Goal: Task Accomplishment & Management: Use online tool/utility

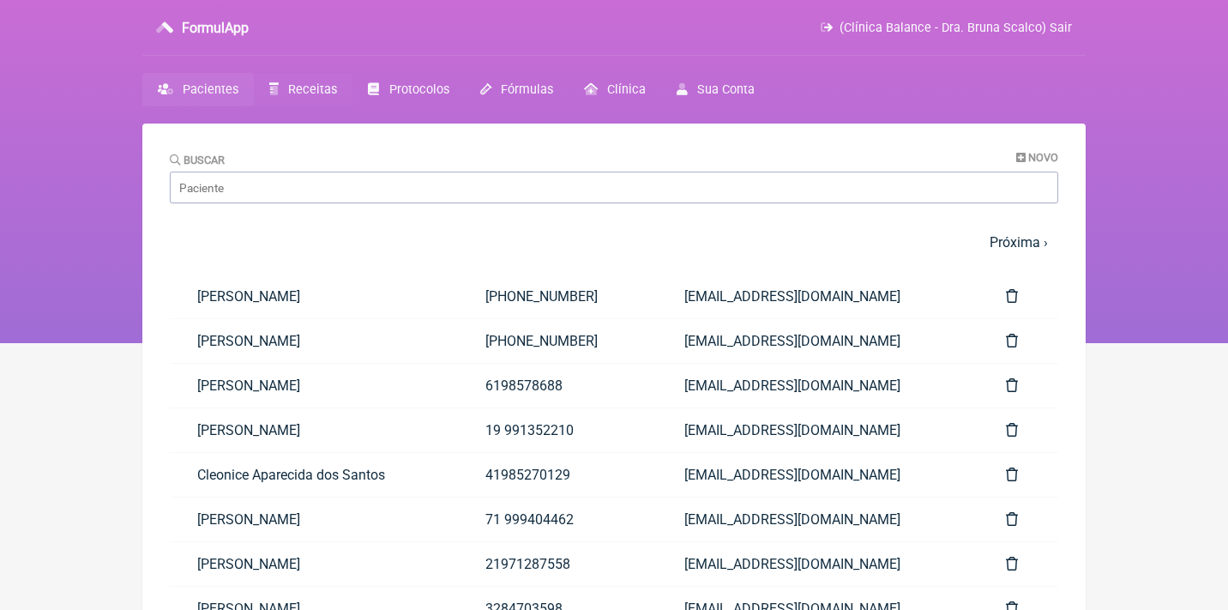
click at [305, 94] on span "Receitas" at bounding box center [312, 89] width 49 height 15
click at [326, 193] on input "Buscar" at bounding box center [614, 188] width 889 height 32
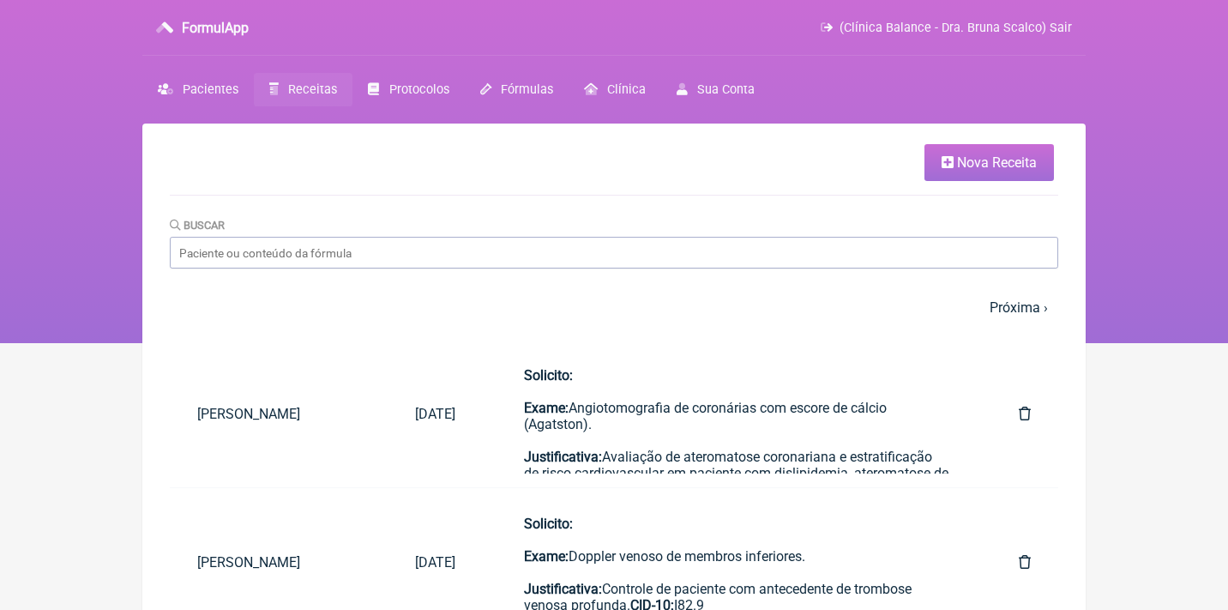
click at [326, 193] on ul "Nova Receita" at bounding box center [614, 169] width 889 height 51
click at [334, 243] on input "Buscar" at bounding box center [614, 253] width 889 height 32
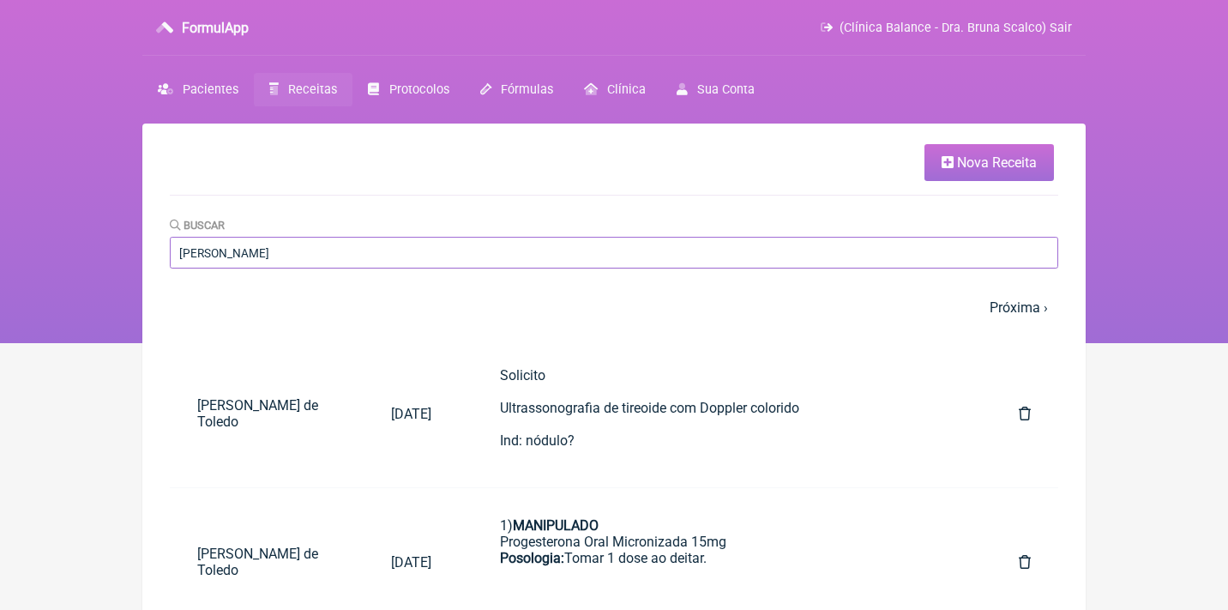
type input "aline toledo"
click at [938, 28] on span "(Clínica Balance - Dra. Bruna Scalco) Sair" at bounding box center [956, 28] width 232 height 15
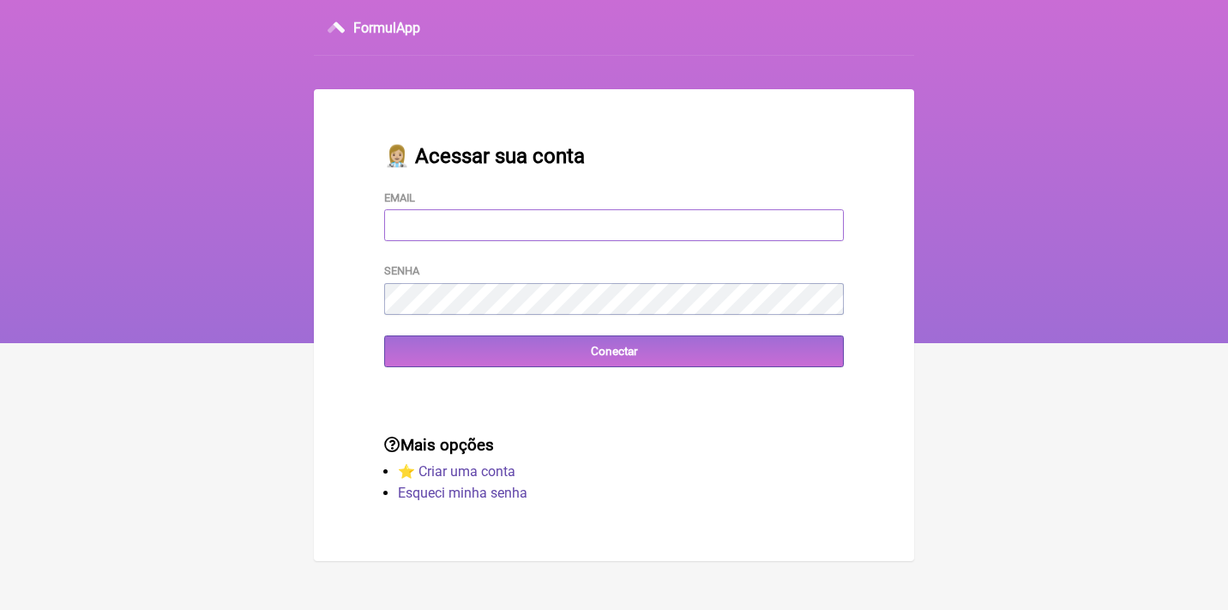
type input "[EMAIL_ADDRESS][DOMAIN_NAME]"
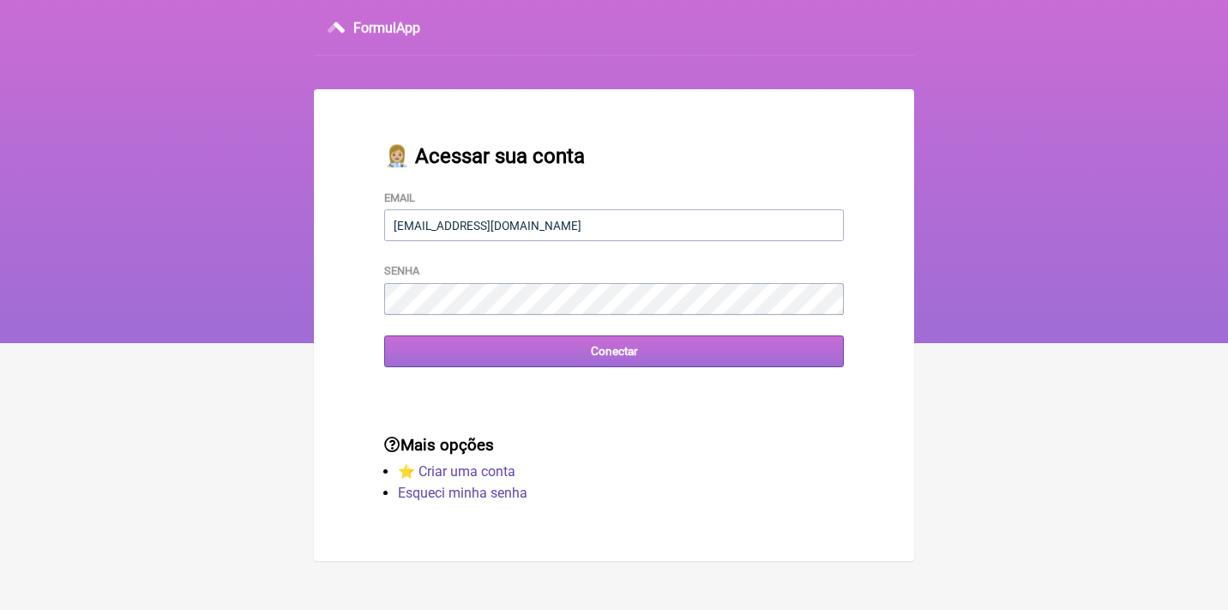
click at [561, 355] on input "Conectar" at bounding box center [614, 351] width 460 height 32
